Goal: Information Seeking & Learning: Learn about a topic

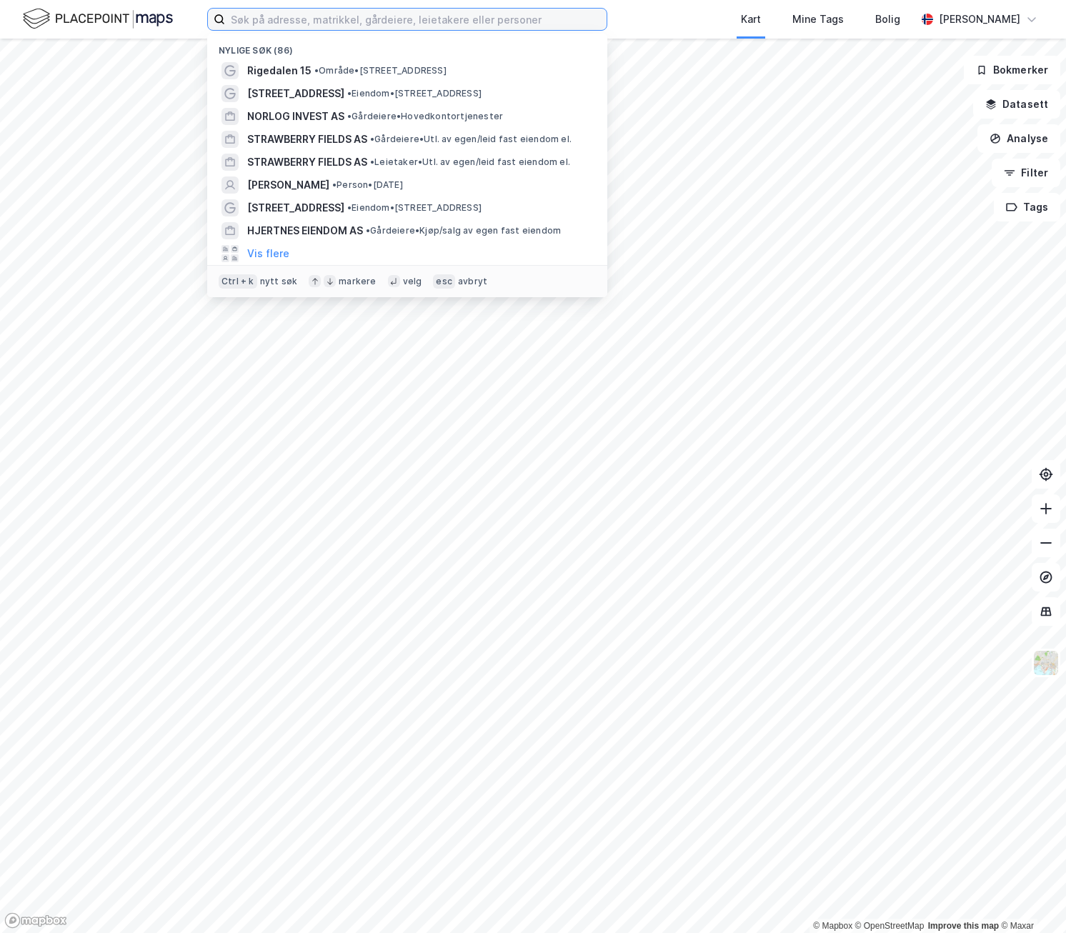
click at [274, 22] on input at bounding box center [416, 19] width 382 height 21
paste input "[STREET_ADDRESS]"
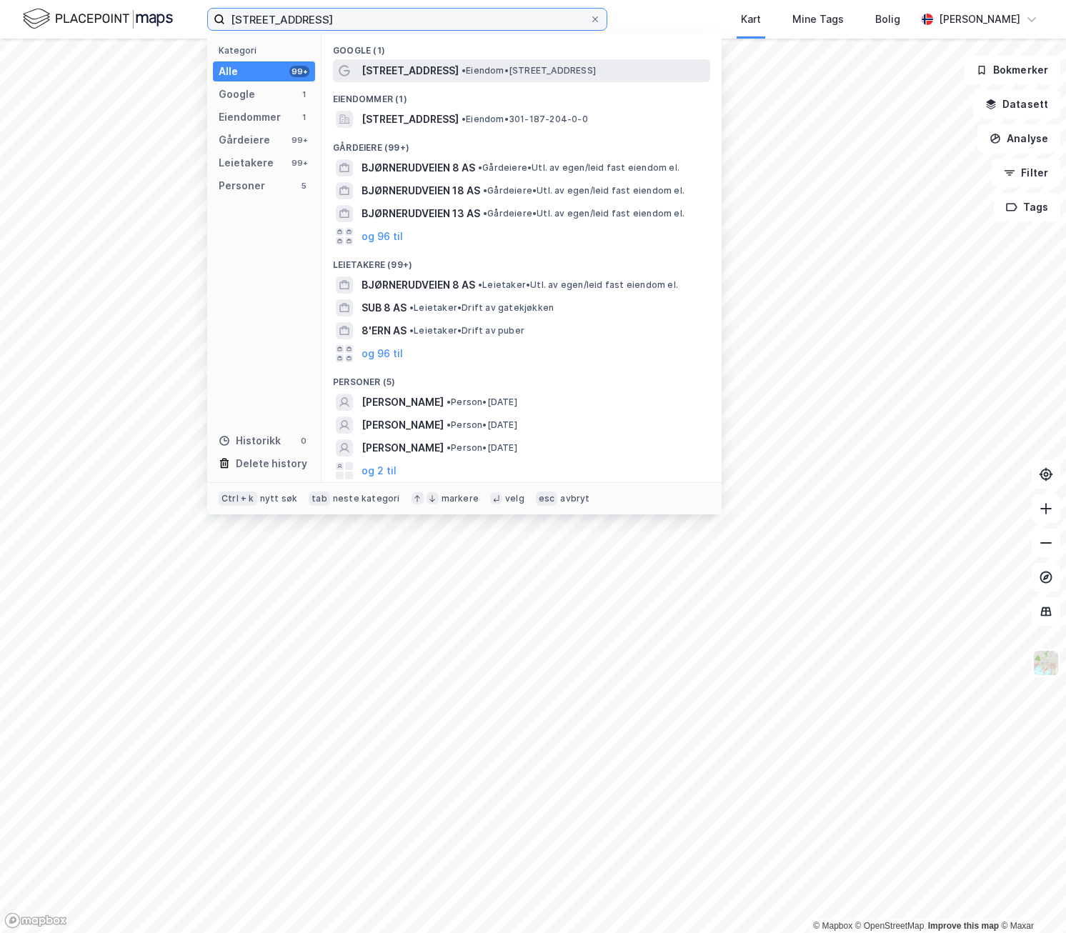
type input "[STREET_ADDRESS]"
click at [500, 65] on span "• Eiendom • [STREET_ADDRESS]" at bounding box center [529, 70] width 134 height 11
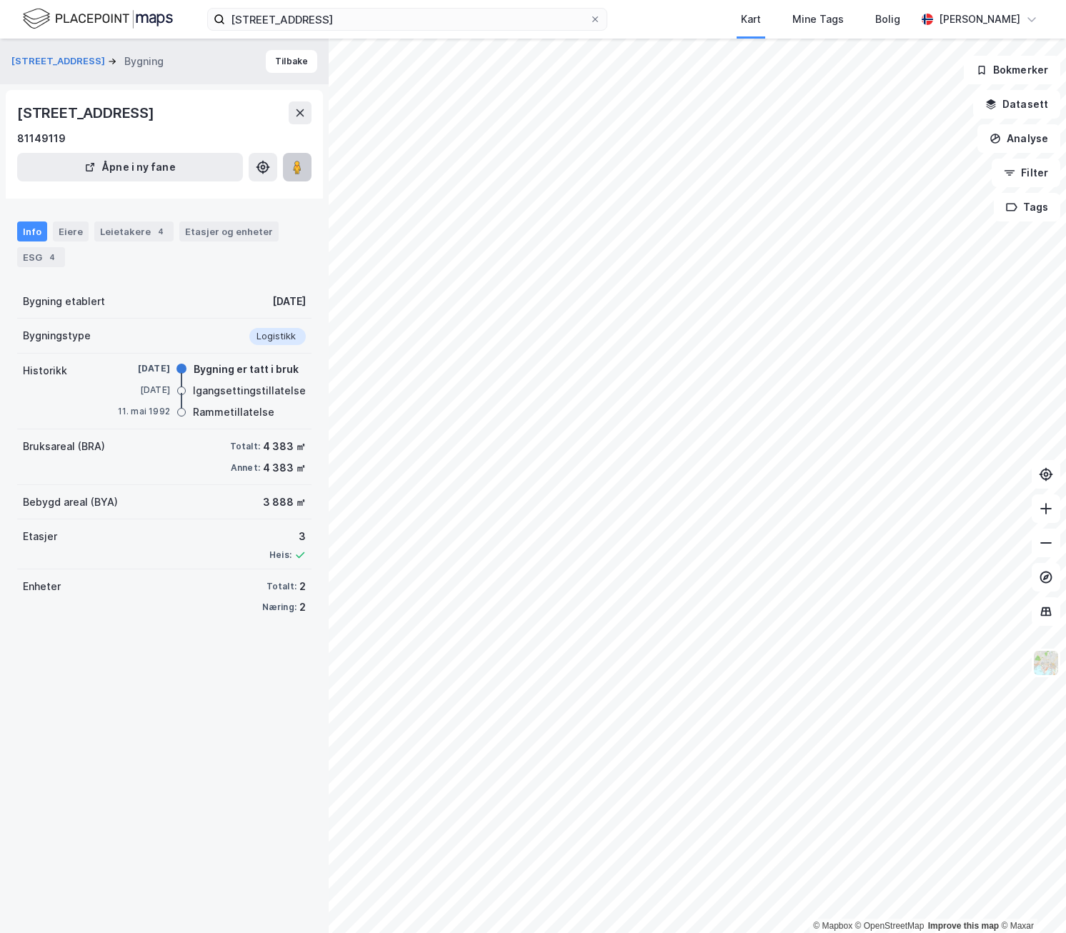
click at [292, 164] on icon at bounding box center [297, 167] width 14 height 14
